Goal: Task Accomplishment & Management: Complete application form

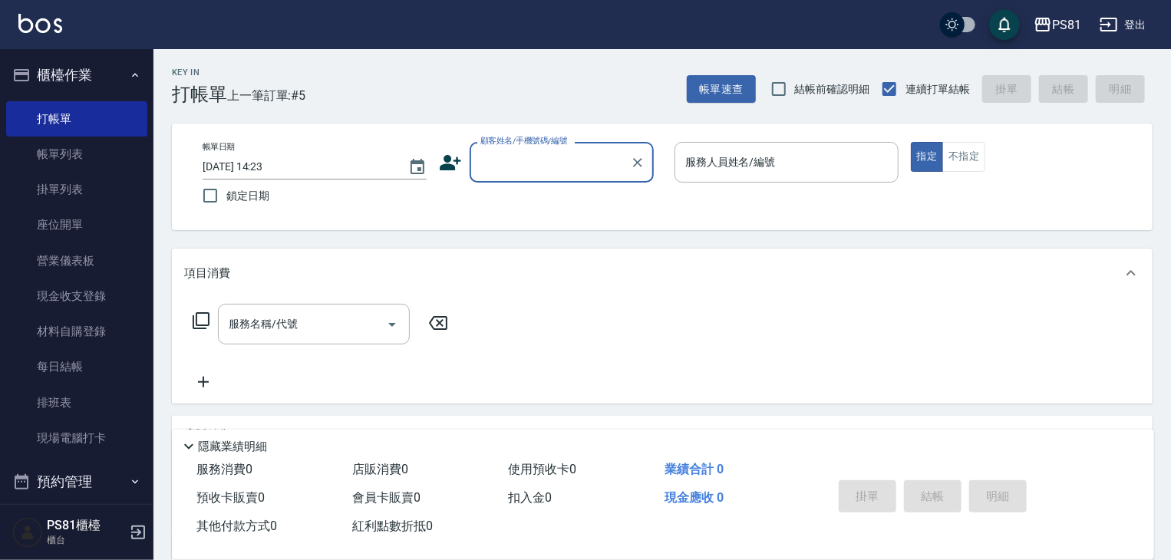
click at [536, 175] on input "顧客姓名/手機號碼/編號" at bounding box center [549, 162] width 147 height 27
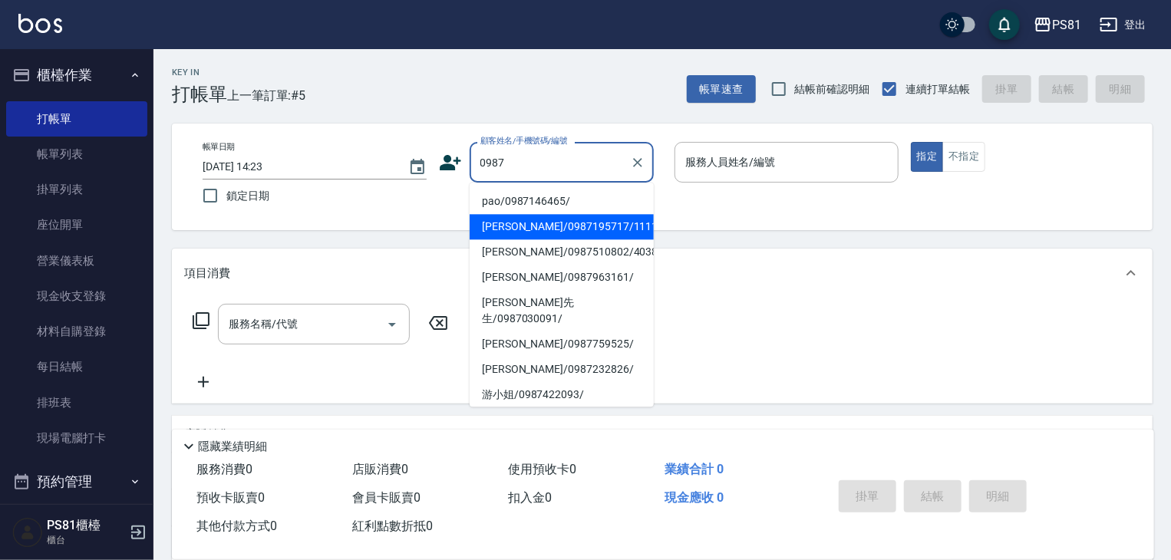
click at [558, 229] on li "[PERSON_NAME]/0987195717/111111" at bounding box center [561, 226] width 184 height 25
type input "[PERSON_NAME]/0987195717/111111"
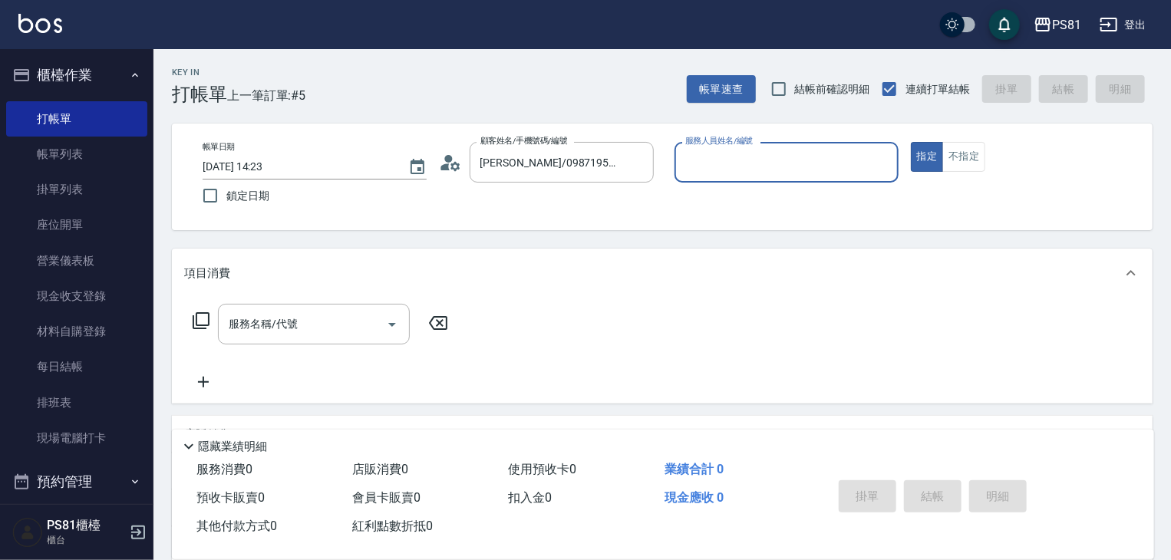
click at [782, 162] on input "服務人員姓名/編號" at bounding box center [786, 162] width 210 height 27
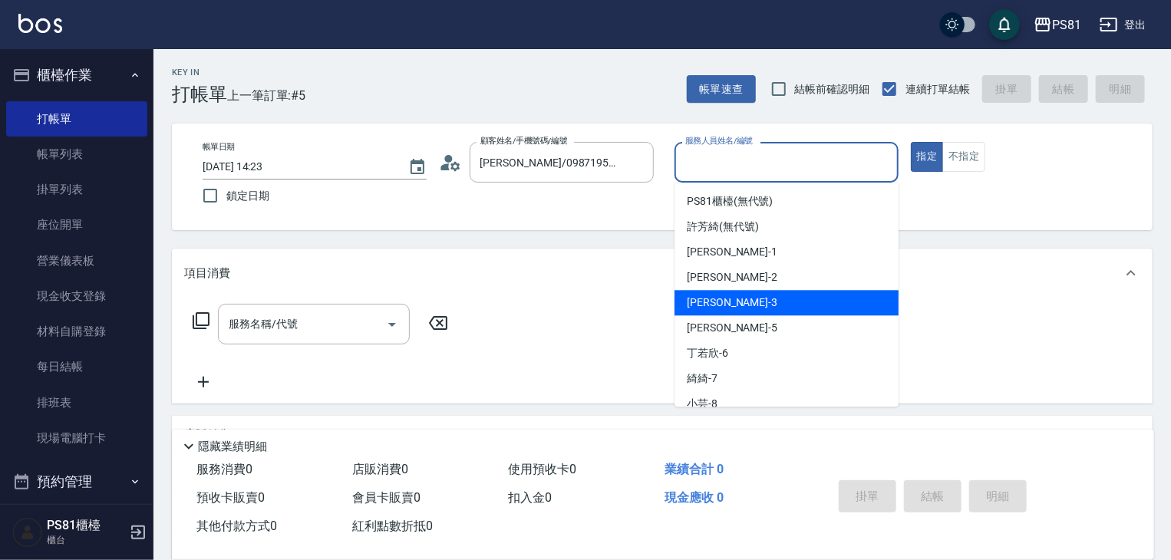
drag, startPoint x: 725, startPoint y: 298, endPoint x: 678, endPoint y: 305, distance: 47.2
click at [725, 299] on div "[PERSON_NAME] -3" at bounding box center [786, 302] width 224 height 25
type input "[PERSON_NAME]-3"
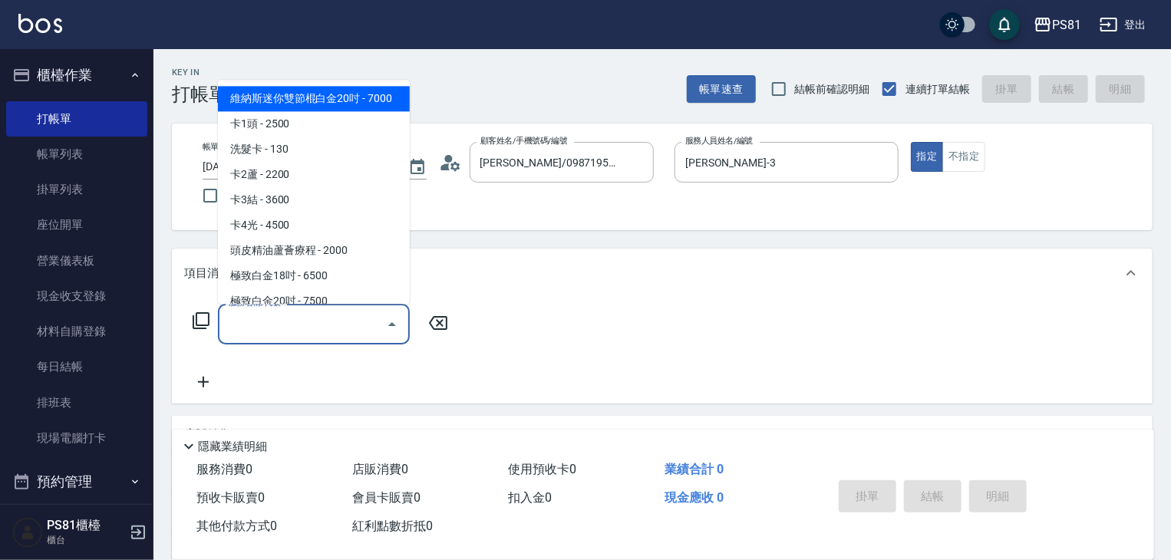
click at [301, 326] on input "服務名稱/代號" at bounding box center [302, 324] width 155 height 27
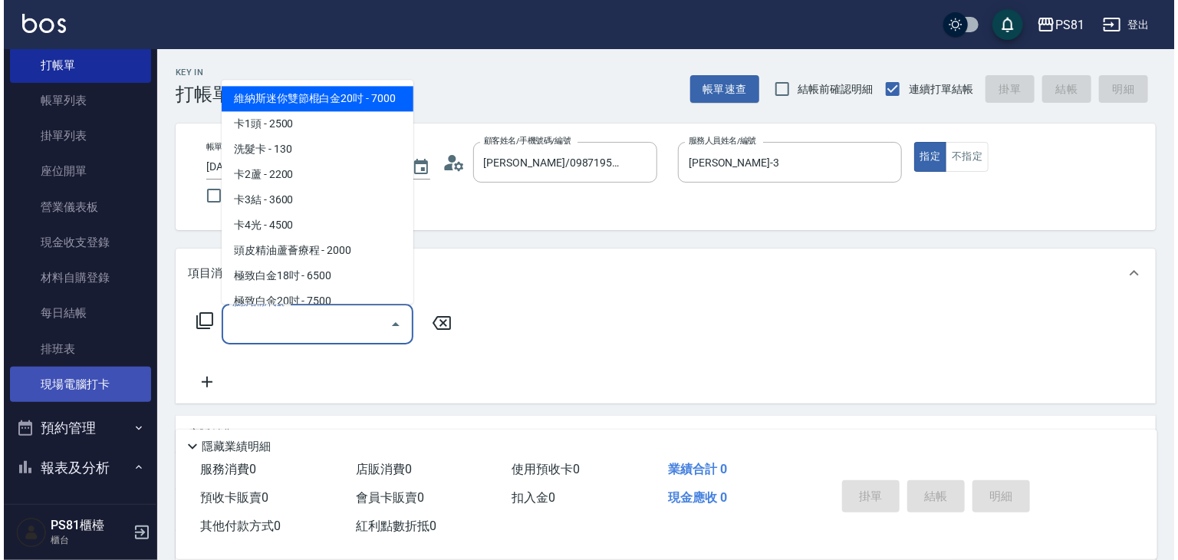
scroll to position [77, 0]
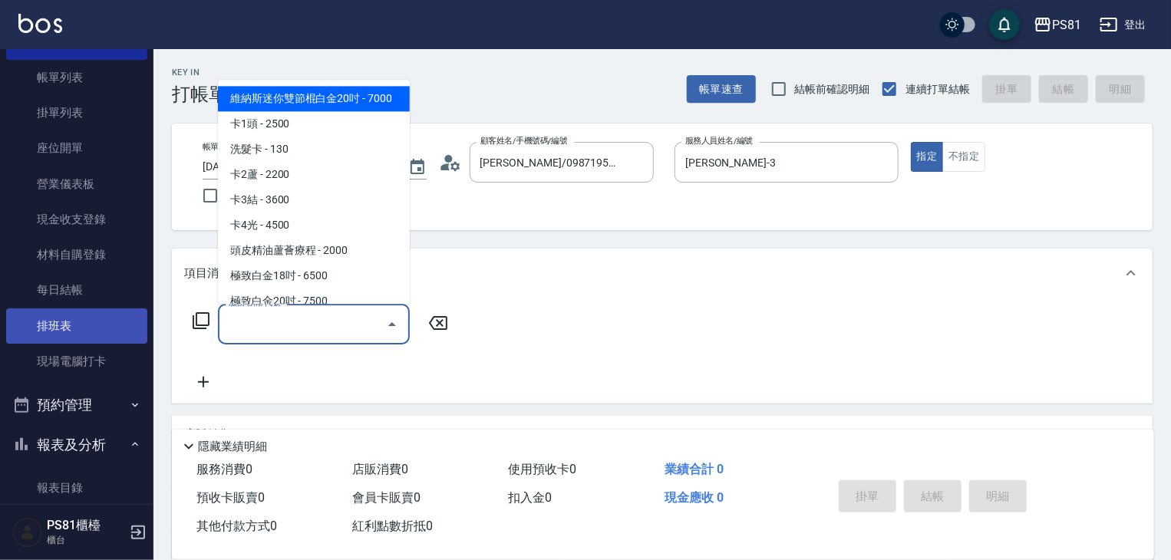
click at [74, 330] on link "排班表" at bounding box center [76, 325] width 141 height 35
